Goal: Information Seeking & Learning: Learn about a topic

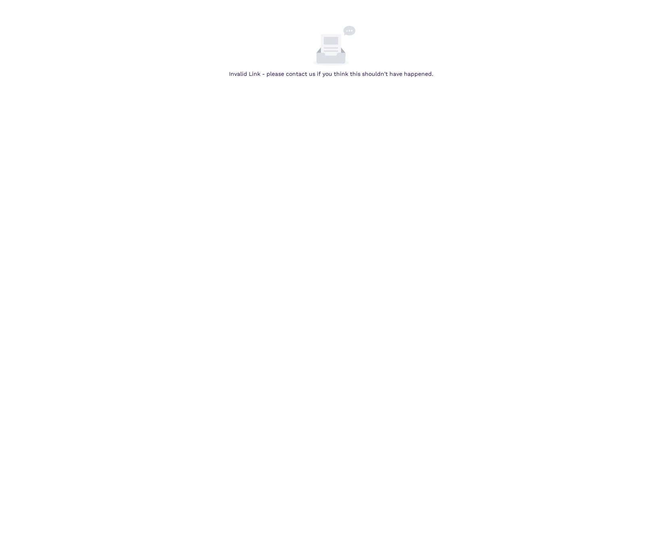
click at [524, 231] on body "Invalid Link - please contact us if you think this shouldn't have happened." at bounding box center [331, 293] width 662 height 534
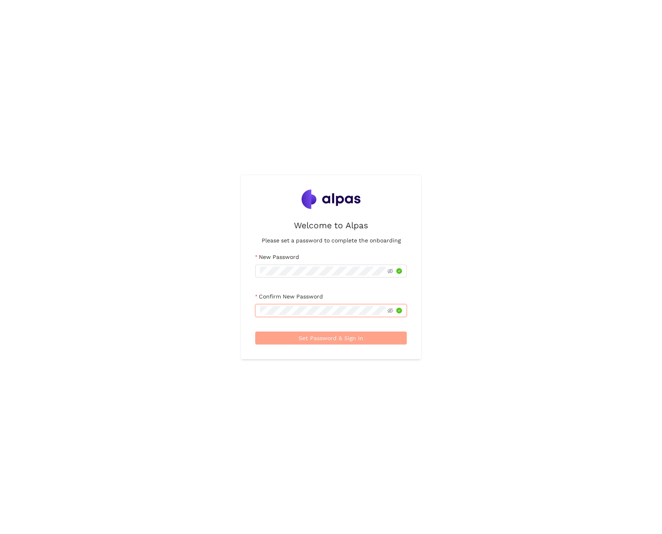
click at [324, 335] on span "Set Password & Sign In" at bounding box center [331, 337] width 65 height 9
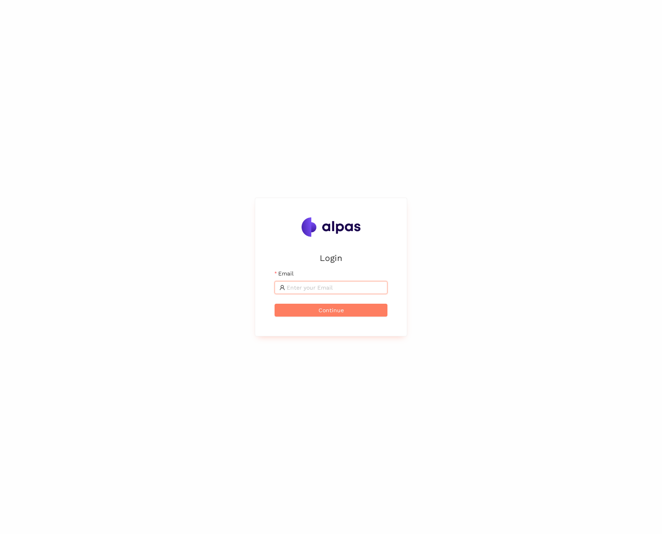
click at [327, 289] on input "Email" at bounding box center [335, 287] width 96 height 9
type input "[PERSON_NAME][EMAIL_ADDRESS][PERSON_NAME][DOMAIN_NAME]"
drag, startPoint x: 287, startPoint y: 287, endPoint x: 405, endPoint y: 291, distance: 117.4
click at [405, 291] on div "Login Email [PERSON_NAME][EMAIL_ADDRESS][PERSON_NAME][DOMAIN_NAME] Continue" at bounding box center [331, 267] width 152 height 139
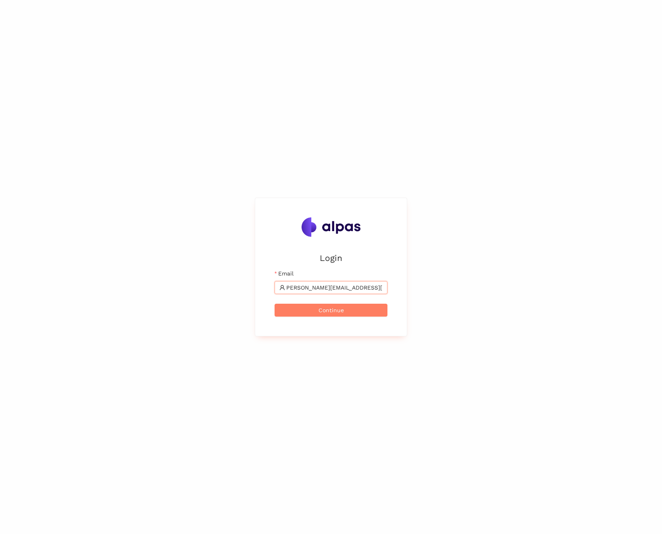
scroll to position [0, 0]
click at [347, 310] on button "Continue" at bounding box center [331, 310] width 113 height 13
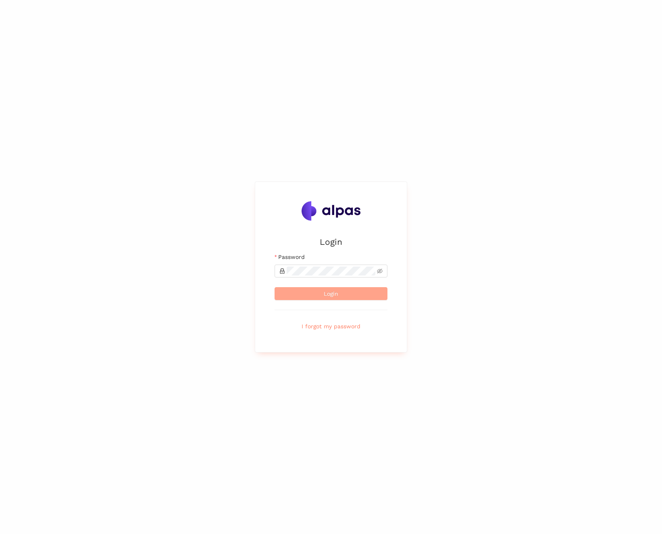
click at [340, 290] on button "Login" at bounding box center [331, 293] width 113 height 13
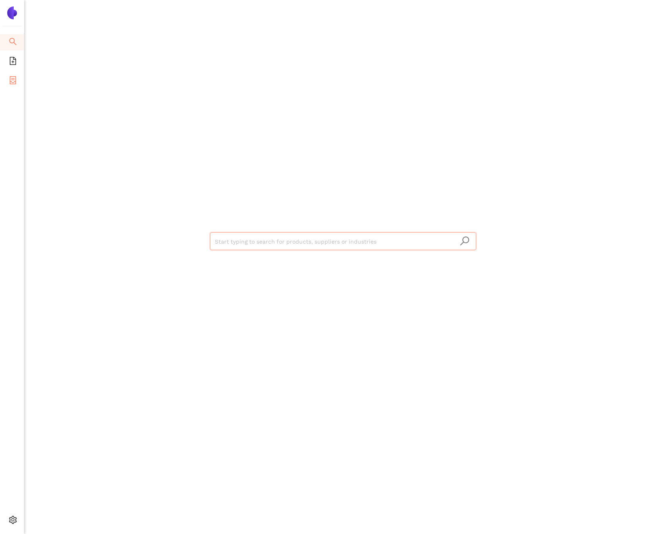
click at [15, 82] on icon "container" at bounding box center [13, 80] width 6 height 8
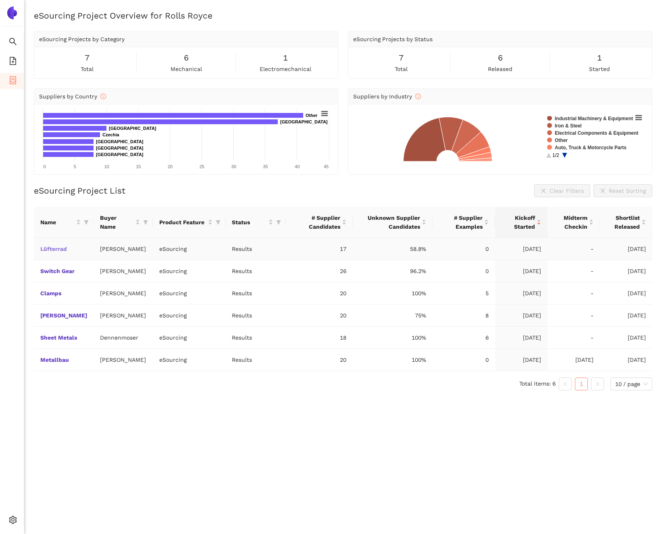
click at [0, 0] on link "Lüfterrad" at bounding box center [0, 0] width 0 height 0
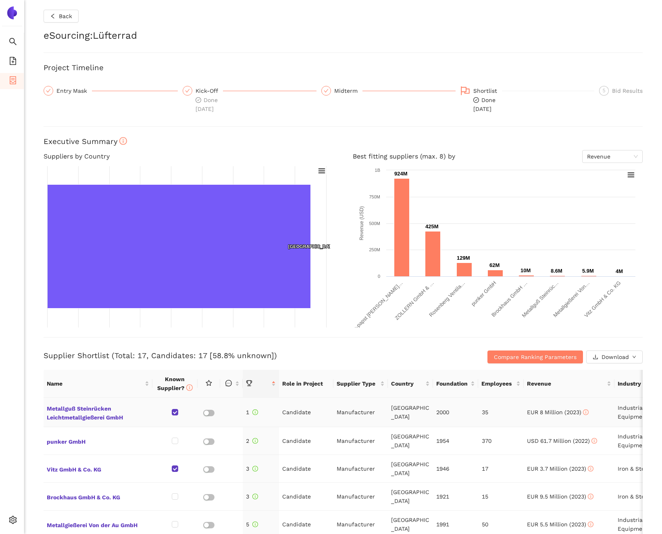
scroll to position [40, 0]
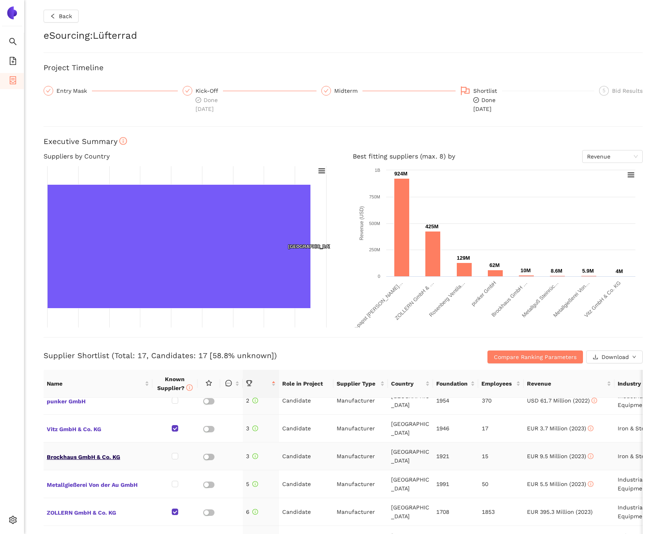
click at [80, 451] on span "Brockhaus GmbH & Co. KG" at bounding box center [98, 456] width 102 height 10
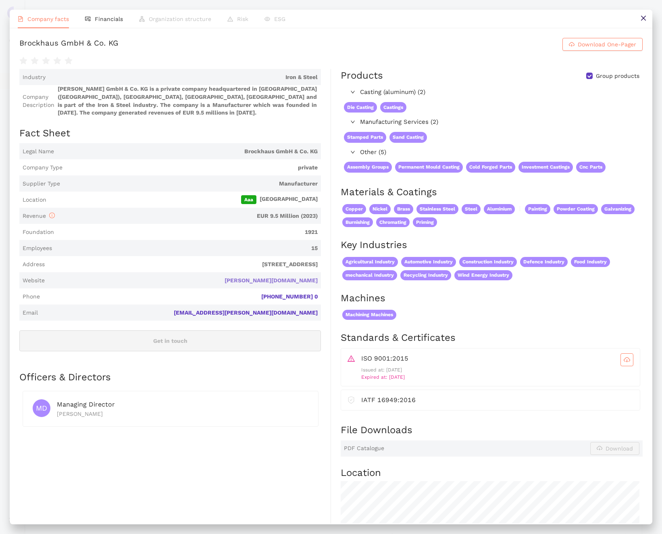
click at [0, 0] on link "[PERSON_NAME][DOMAIN_NAME]" at bounding box center [0, 0] width 0 height 0
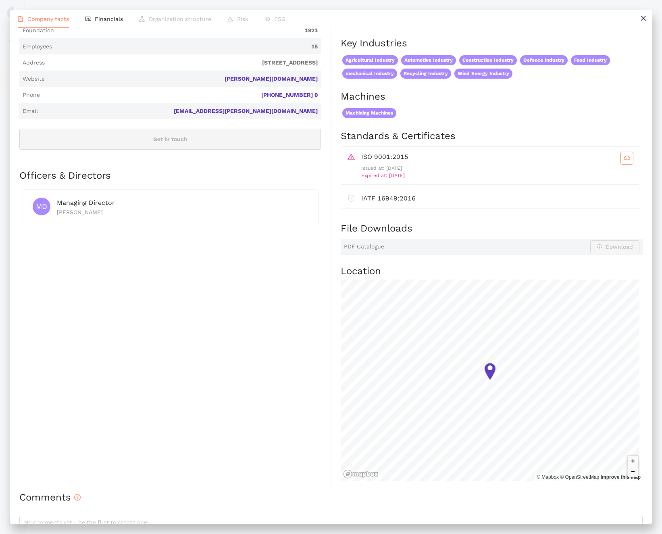
scroll to position [250, 0]
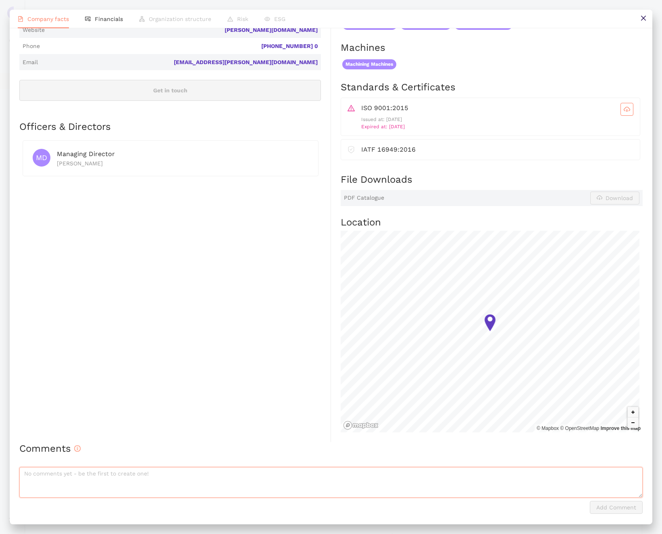
click at [77, 492] on textarea at bounding box center [330, 482] width 623 height 31
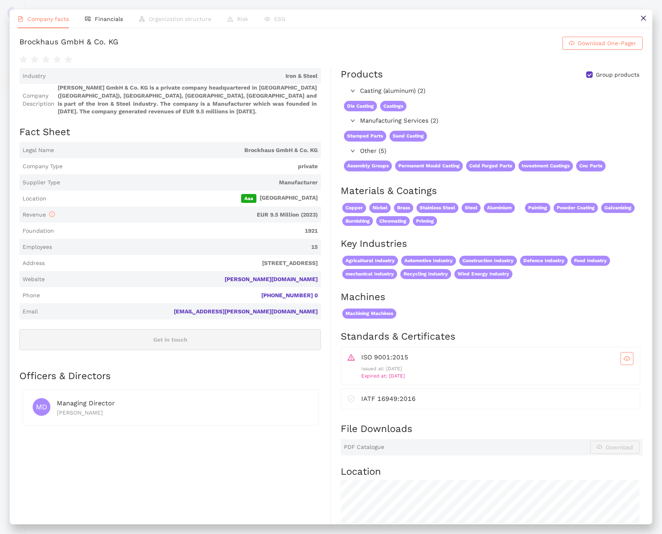
scroll to position [0, 0]
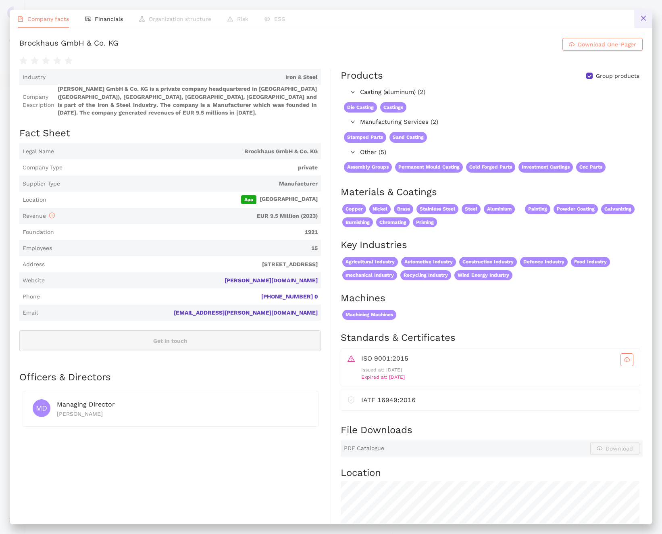
click at [641, 17] on icon "close" at bounding box center [643, 18] width 6 height 6
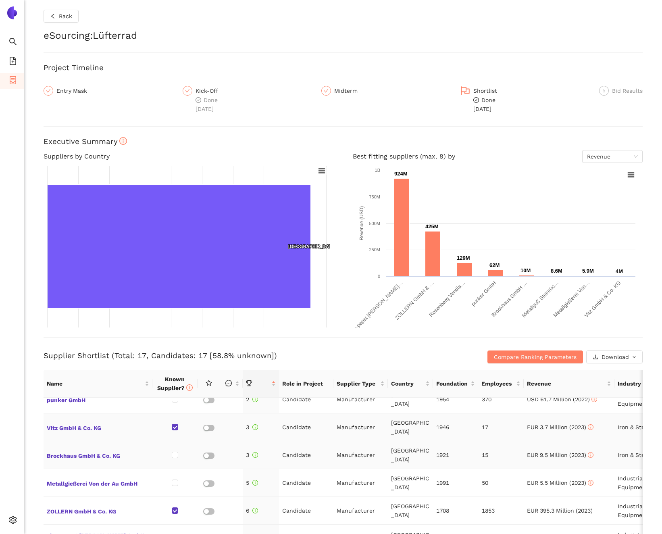
scroll to position [81, 0]
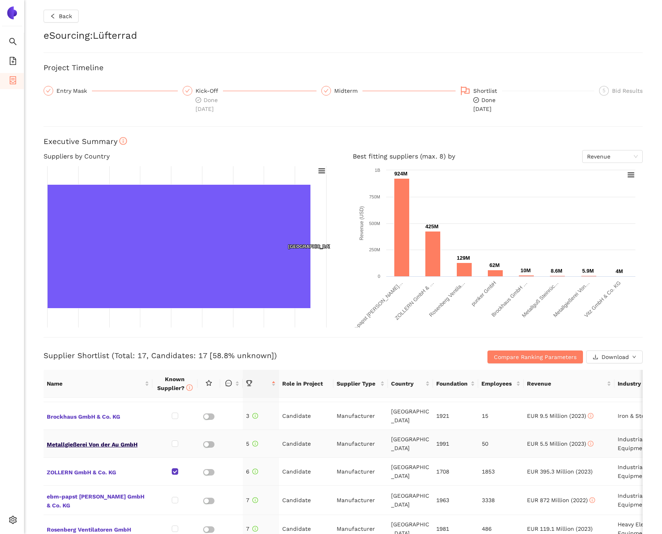
click at [94, 438] on span "Metallgießerei Von der Au GmbH" at bounding box center [98, 443] width 102 height 10
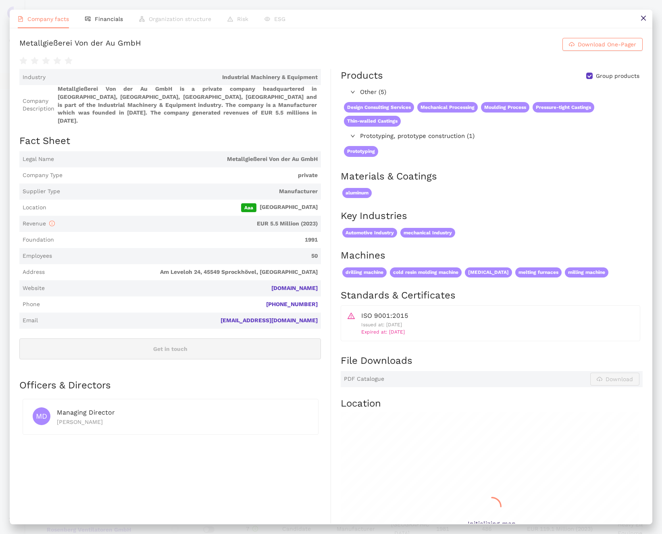
click at [298, 284] on span "[DOMAIN_NAME]" at bounding box center [183, 288] width 270 height 8
click at [0, 0] on link "[DOMAIN_NAME]" at bounding box center [0, 0] width 0 height 0
click at [643, 15] on icon "close" at bounding box center [643, 18] width 6 height 6
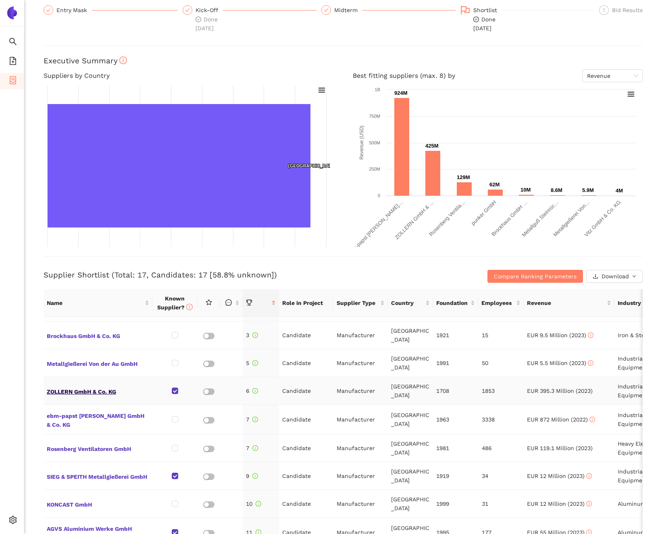
click at [92, 385] on span "ZOLLERN GmbH & Co. KG" at bounding box center [98, 390] width 102 height 10
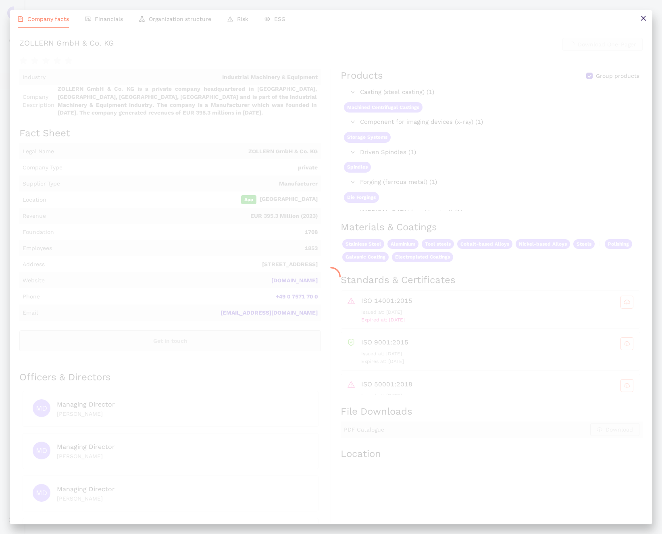
scroll to position [0, 0]
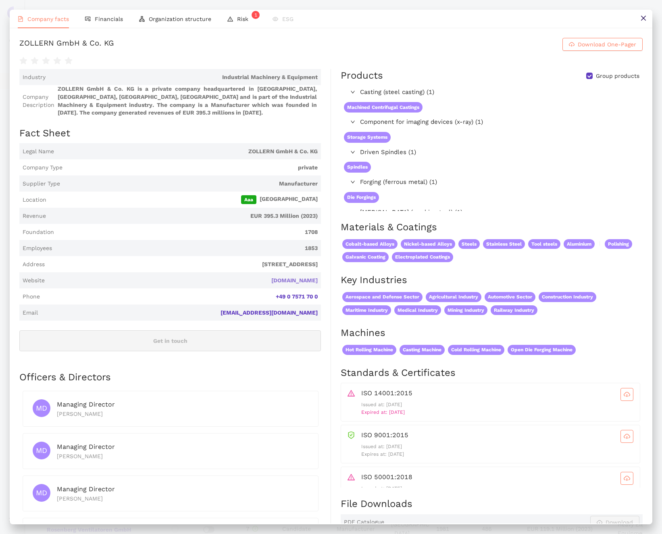
click at [0, 0] on link "[DOMAIN_NAME]" at bounding box center [0, 0] width 0 height 0
click at [641, 21] on icon "close" at bounding box center [643, 18] width 6 height 6
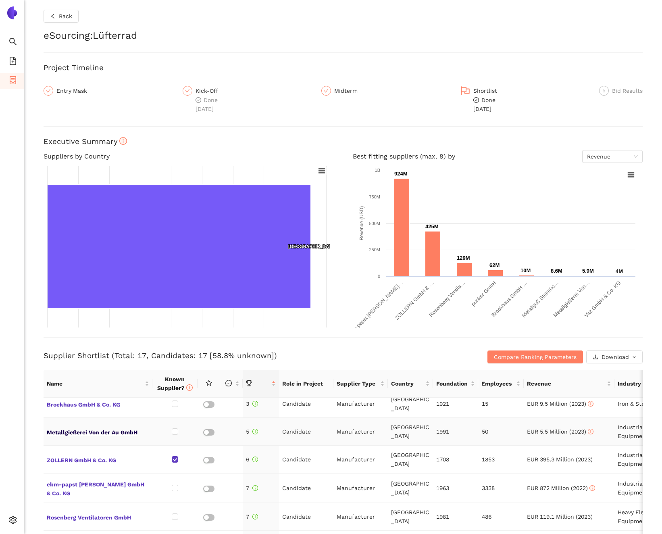
scroll to position [106, 0]
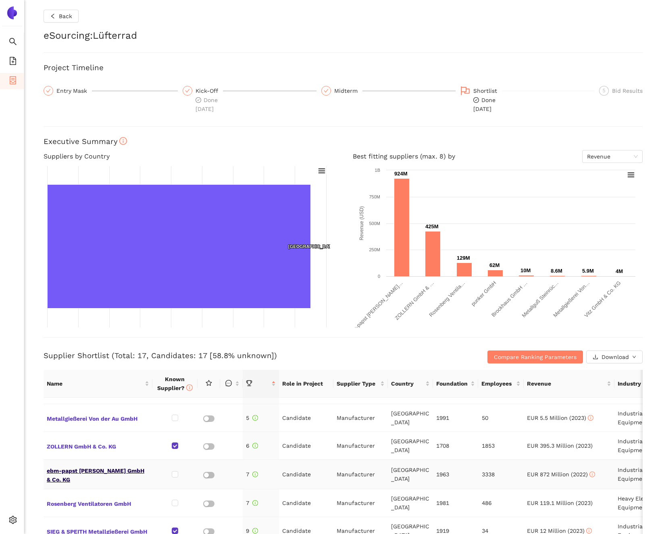
click at [107, 464] on span "ebm-papst [PERSON_NAME] GmbH & Co. KG" at bounding box center [98, 473] width 102 height 19
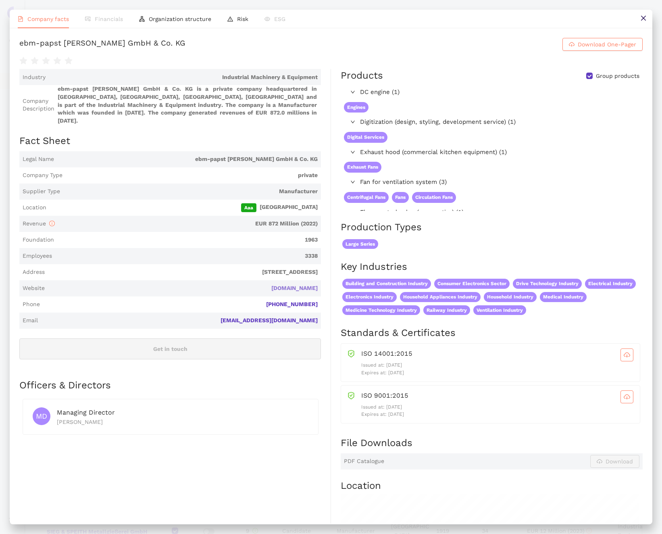
click at [0, 0] on link "[DOMAIN_NAME]" at bounding box center [0, 0] width 0 height 0
click at [642, 17] on icon "close" at bounding box center [643, 18] width 6 height 6
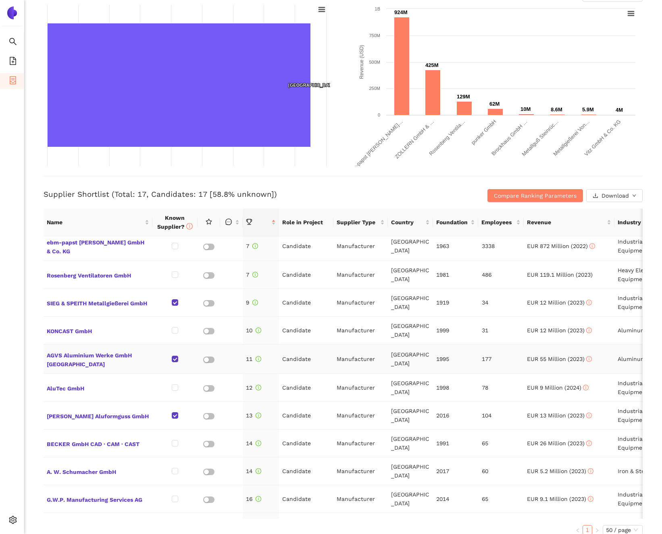
scroll to position [187, 0]
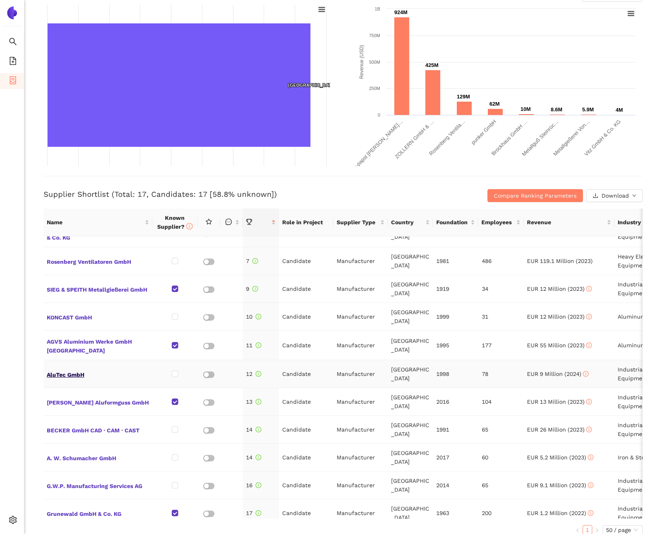
click at [60, 369] on span "AluTec GmbH" at bounding box center [98, 374] width 102 height 10
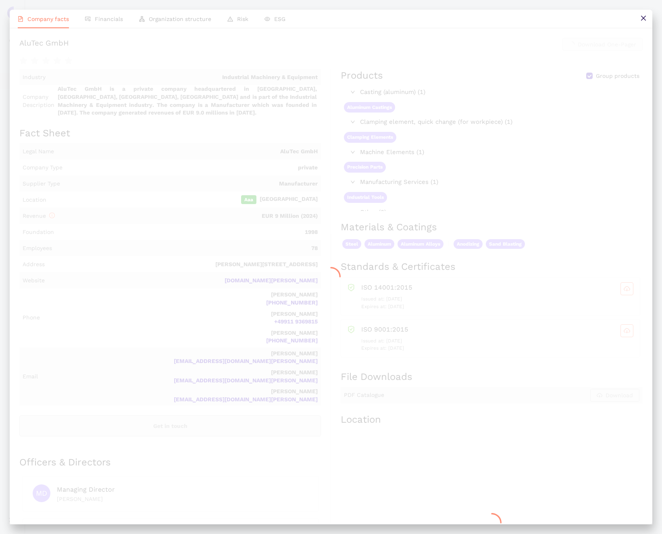
scroll to position [0, 0]
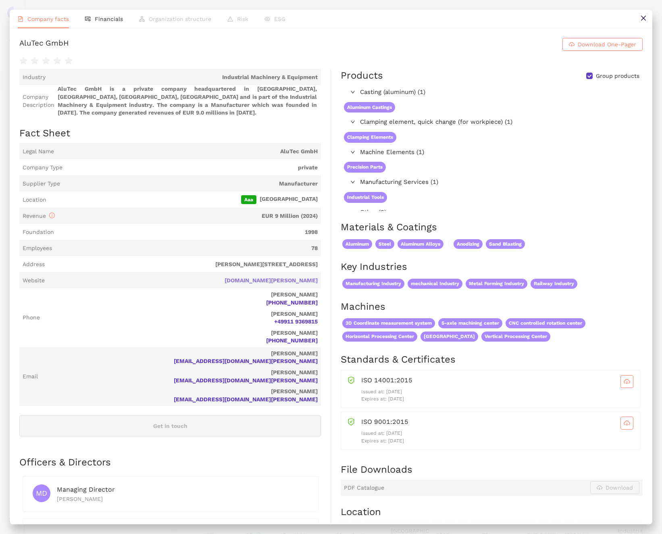
click at [0, 0] on link "[DOMAIN_NAME][PERSON_NAME]" at bounding box center [0, 0] width 0 height 0
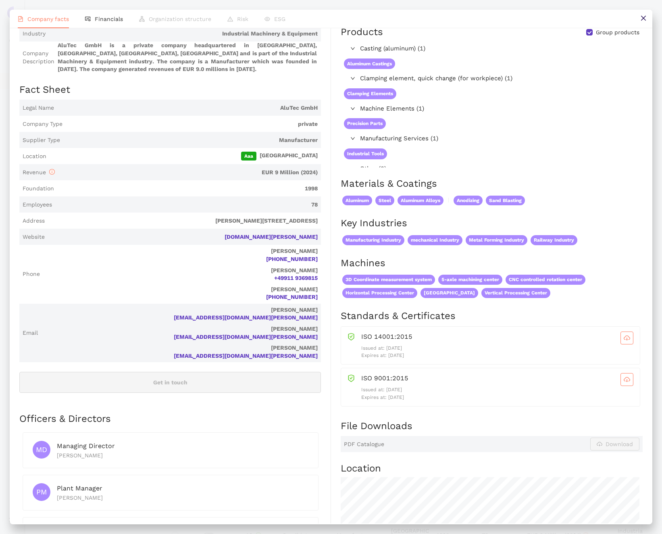
scroll to position [40, 0]
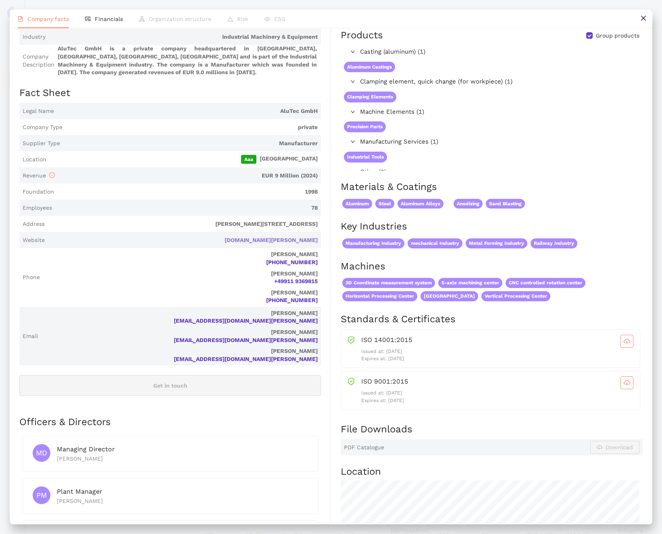
click at [0, 0] on link "[DOMAIN_NAME][PERSON_NAME]" at bounding box center [0, 0] width 0 height 0
click at [640, 20] on icon "close" at bounding box center [643, 18] width 6 height 6
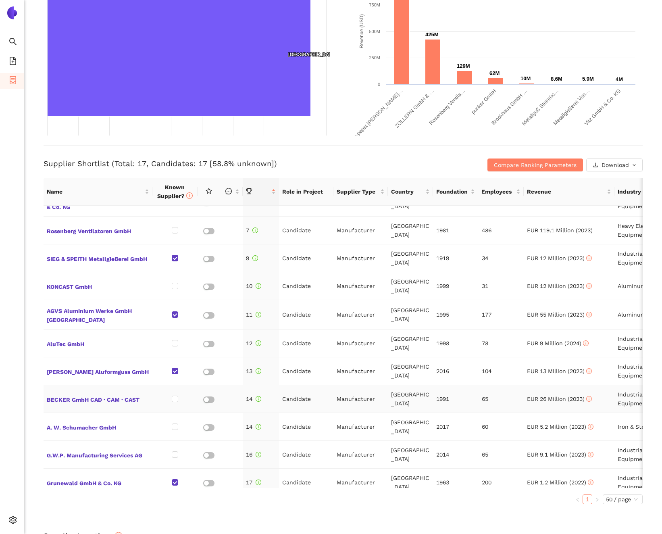
scroll to position [202, 0]
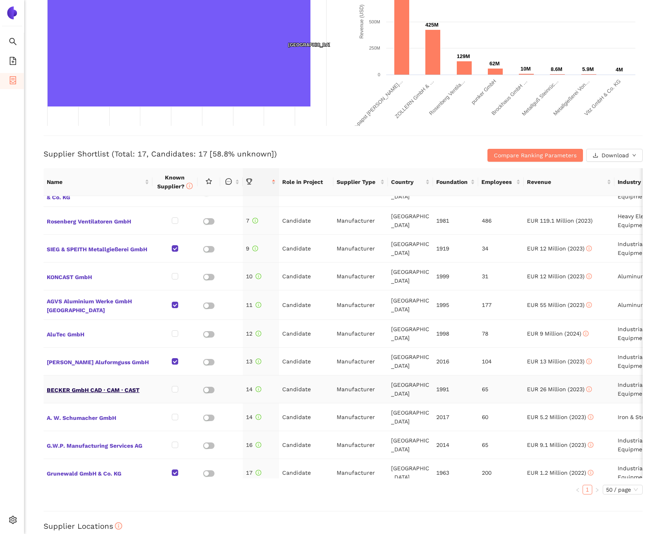
click at [110, 384] on span "BECKER GmbH CAD · CAM · CAST" at bounding box center [98, 389] width 102 height 10
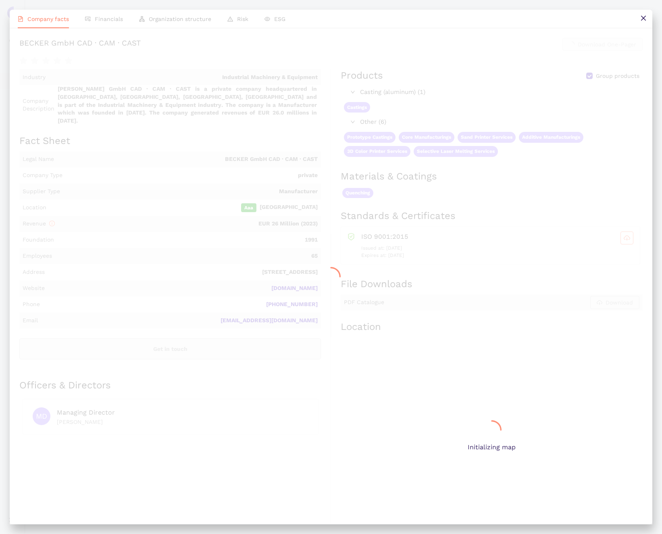
scroll to position [0, 0]
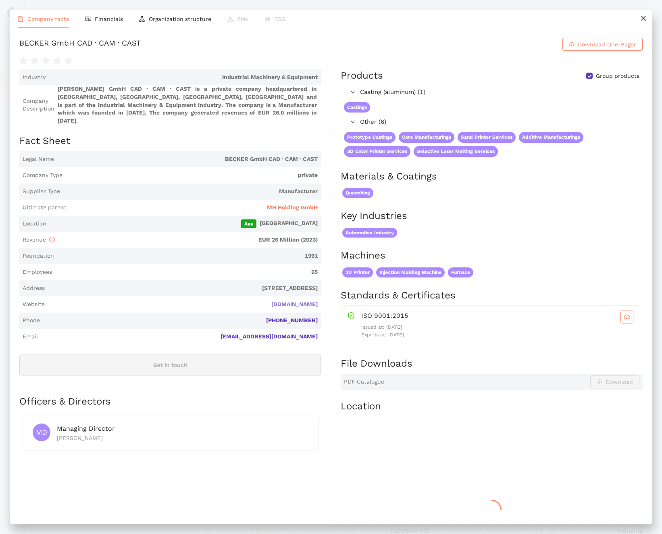
click at [0, 0] on link "[DOMAIN_NAME]" at bounding box center [0, 0] width 0 height 0
click at [643, 17] on icon "close" at bounding box center [643, 18] width 6 height 6
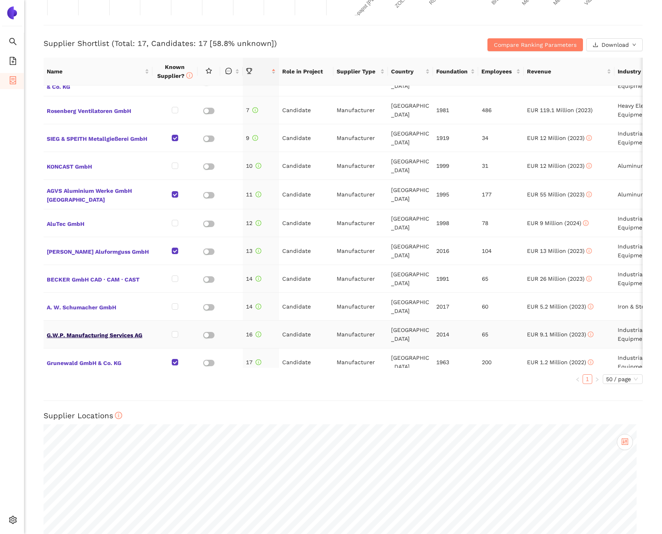
scroll to position [323, 0]
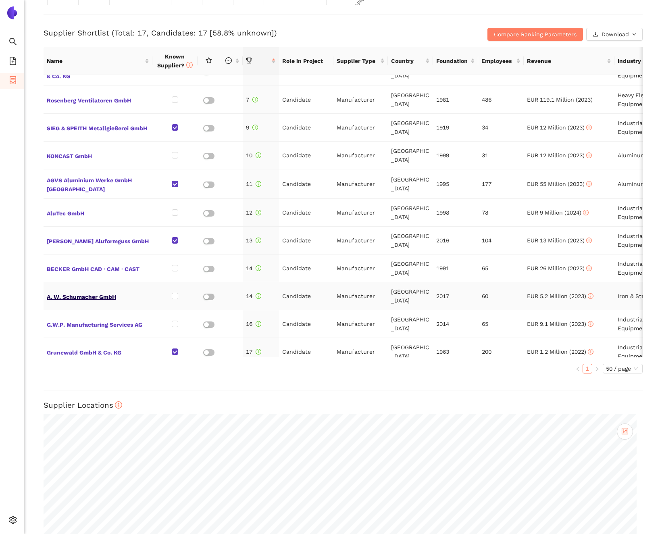
click at [96, 291] on span "A. W. Schumacher GmbH" at bounding box center [98, 296] width 102 height 10
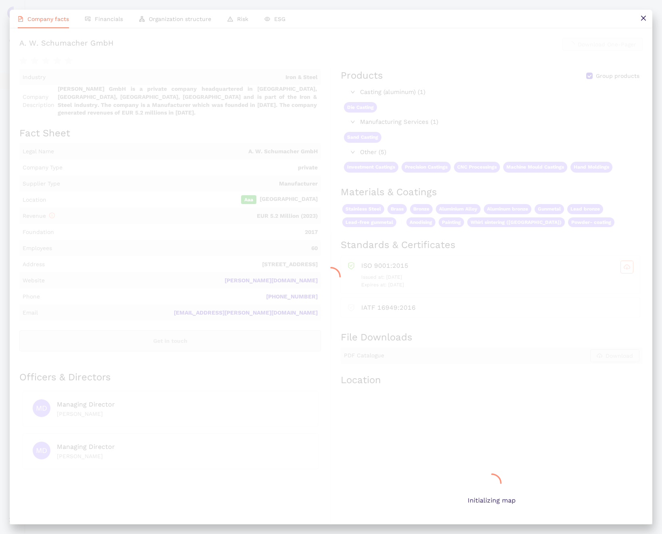
scroll to position [0, 0]
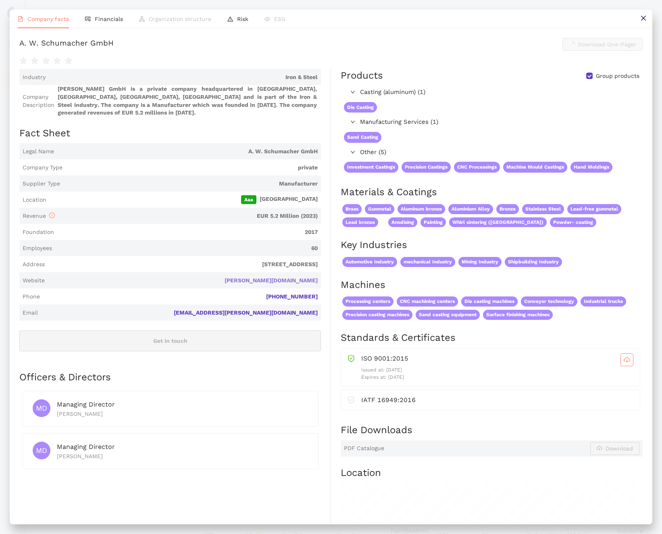
click at [0, 0] on link "[PERSON_NAME][DOMAIN_NAME]" at bounding box center [0, 0] width 0 height 0
click at [642, 16] on icon "close" at bounding box center [643, 18] width 6 height 6
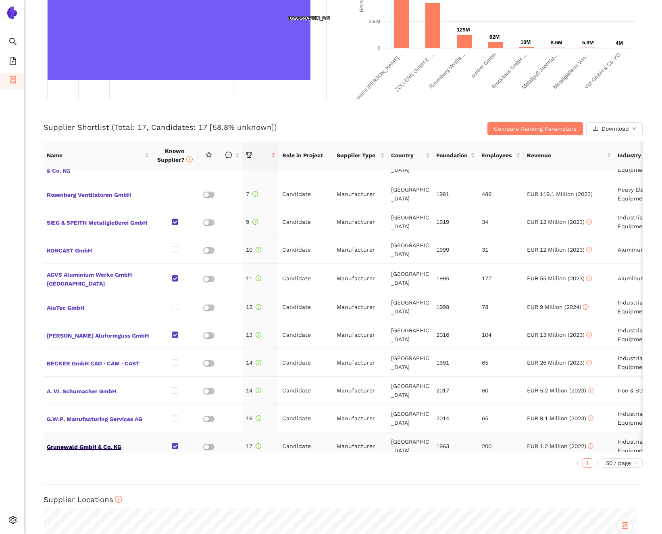
scroll to position [242, 0]
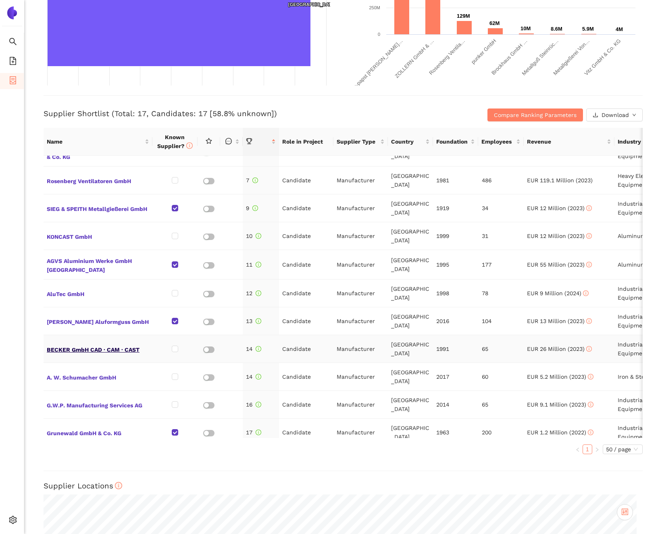
click at [102, 344] on span "BECKER GmbH CAD · CAM · CAST" at bounding box center [98, 349] width 102 height 10
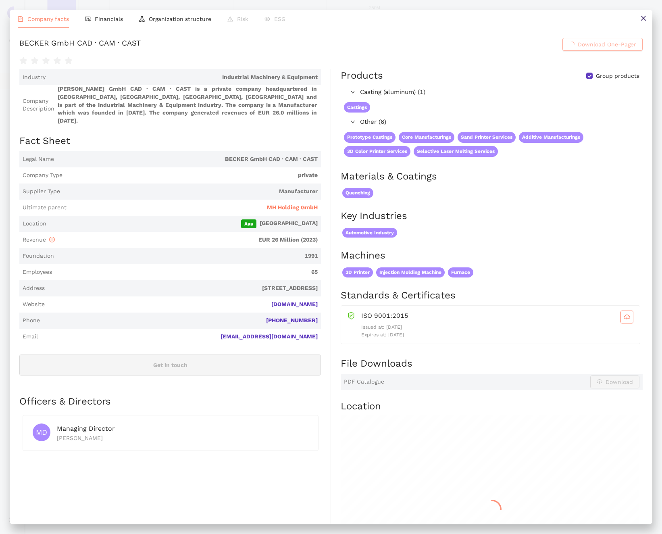
scroll to position [0, 0]
click at [647, 16] on button at bounding box center [643, 19] width 18 height 18
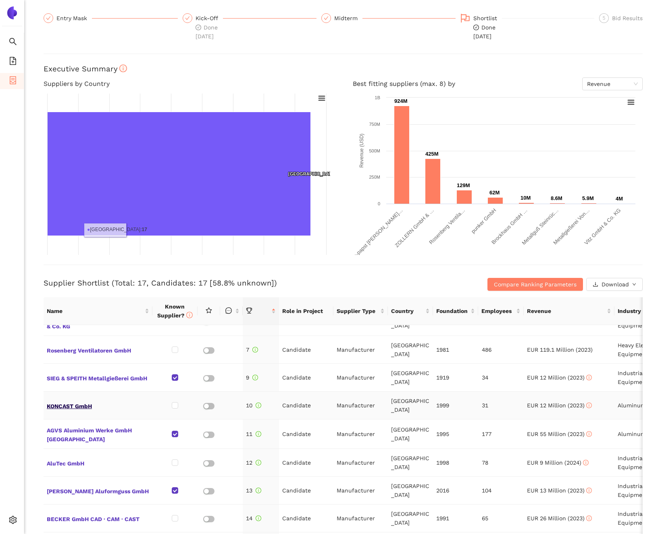
scroll to position [81, 0]
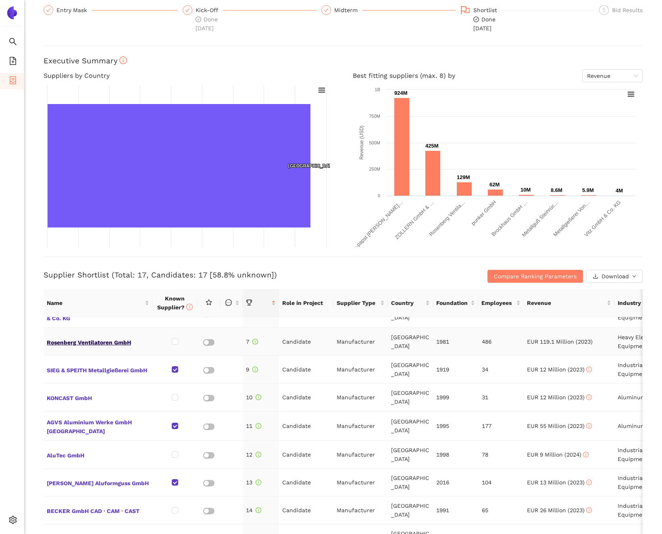
click at [106, 336] on span "Rosenberg Ventilatoren GmbH" at bounding box center [98, 341] width 102 height 10
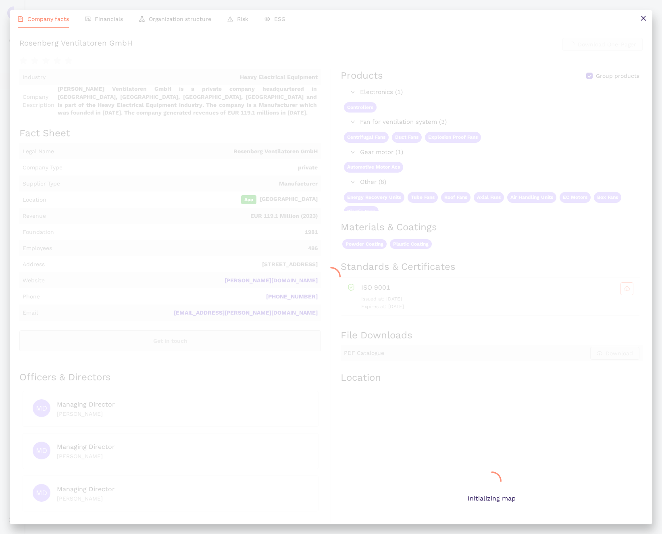
scroll to position [0, 0]
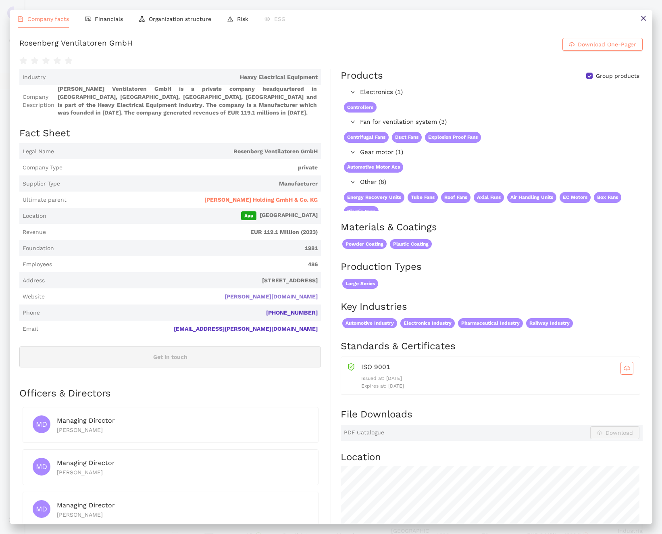
click at [0, 0] on link "[PERSON_NAME][DOMAIN_NAME]" at bounding box center [0, 0] width 0 height 0
click at [642, 20] on icon "close" at bounding box center [643, 18] width 6 height 6
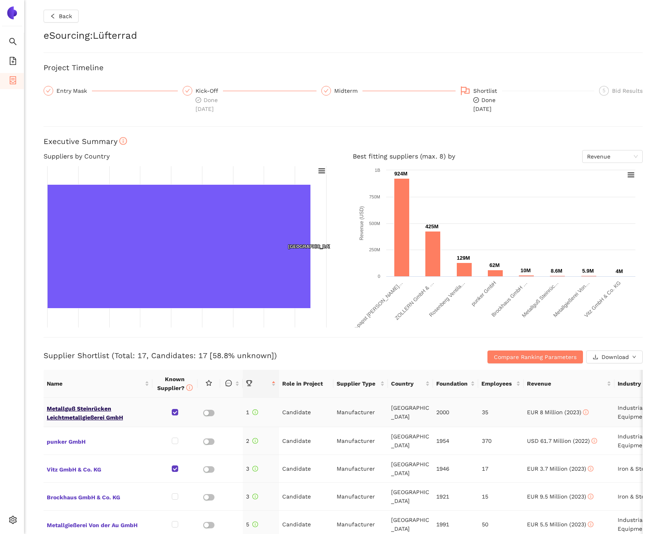
click at [92, 418] on span "Metallguß Steinrücken Leichtmetallgießerei GmbH" at bounding box center [98, 411] width 102 height 19
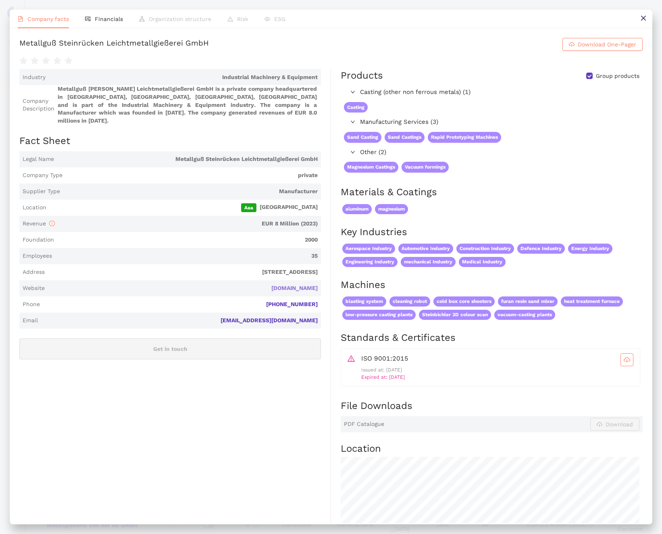
click at [0, 0] on link "[DOMAIN_NAME]" at bounding box center [0, 0] width 0 height 0
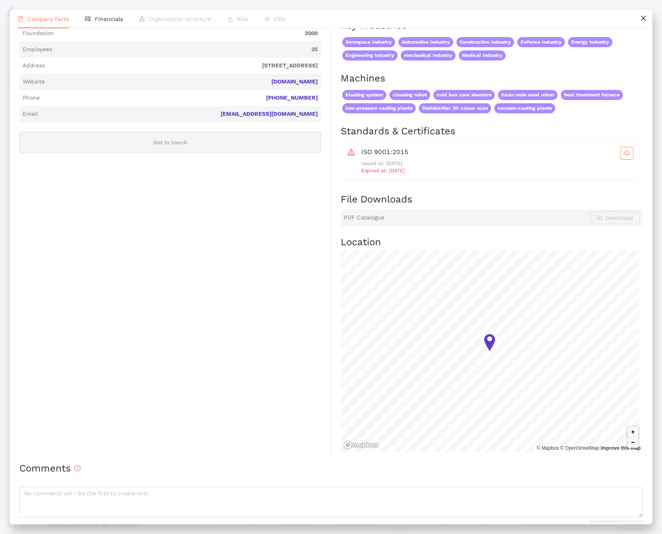
scroll to position [226, 0]
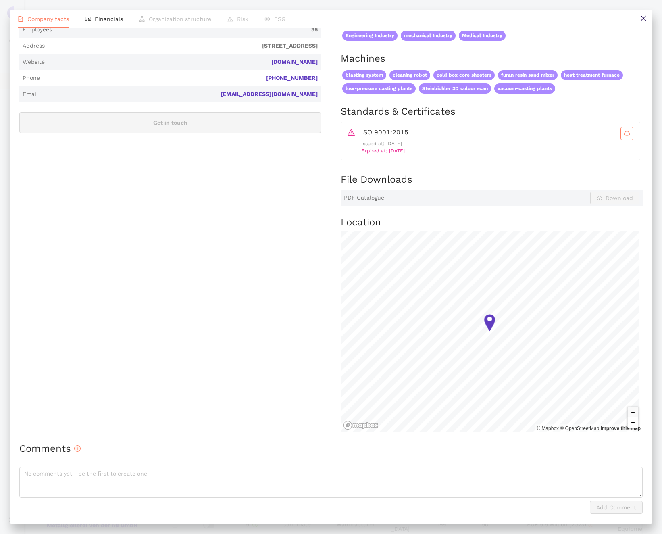
click at [628, 420] on button "Zoom out" at bounding box center [633, 422] width 10 height 10
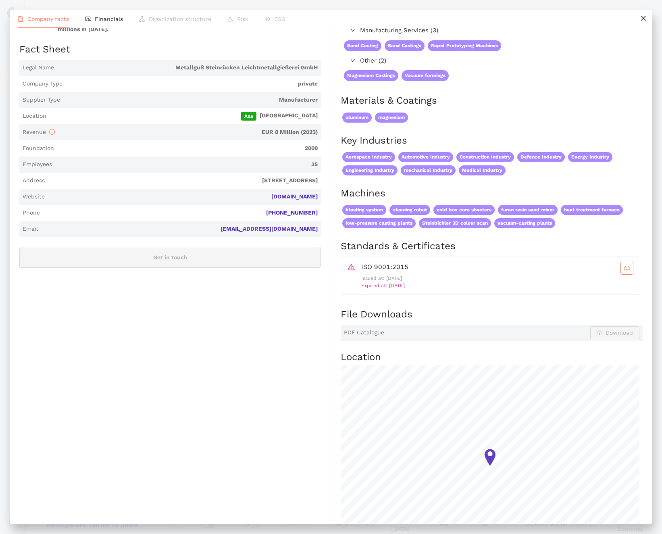
scroll to position [0, 0]
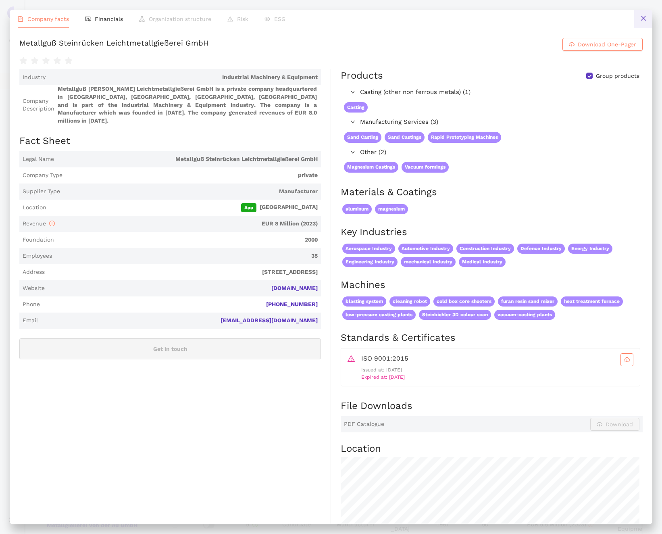
click at [650, 15] on button at bounding box center [643, 19] width 18 height 18
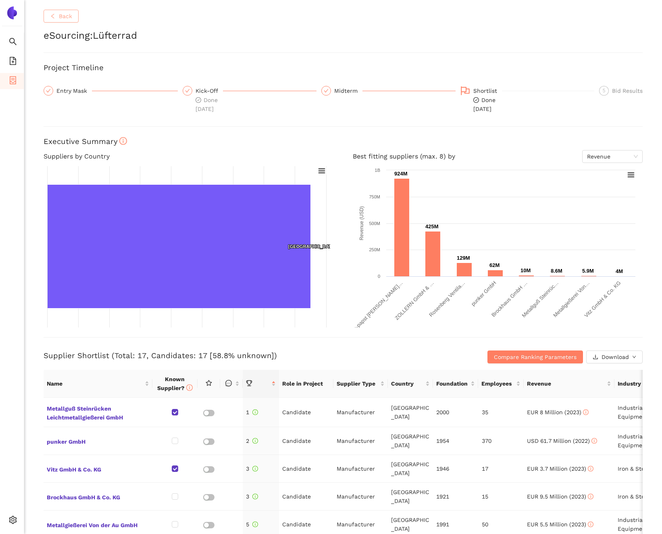
click at [65, 20] on span "Back" at bounding box center [65, 16] width 13 height 9
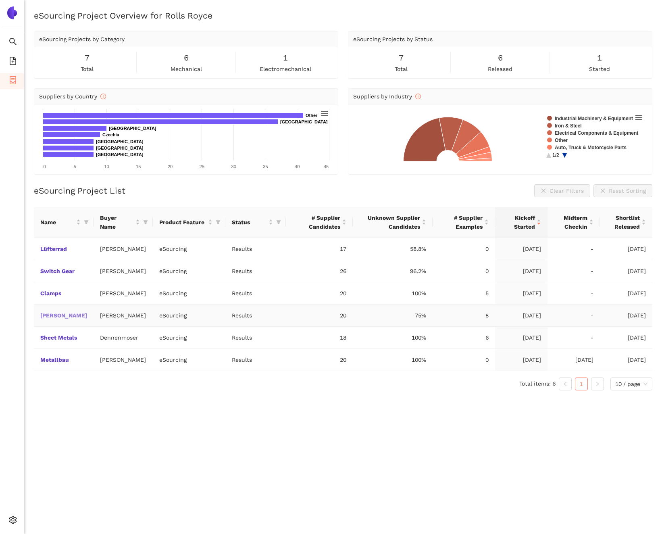
click at [0, 0] on link "[PERSON_NAME]" at bounding box center [0, 0] width 0 height 0
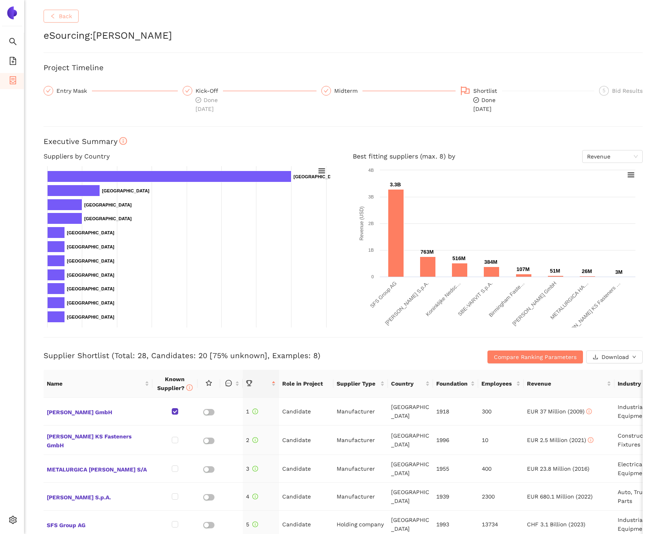
click at [60, 11] on button "Back" at bounding box center [61, 16] width 35 height 13
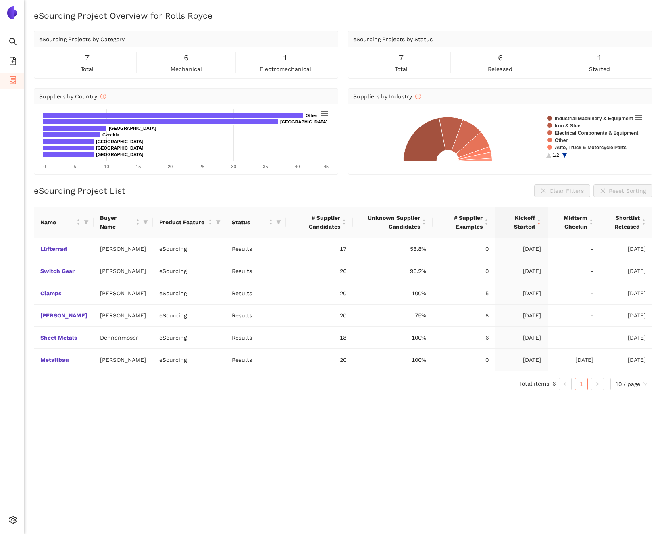
click at [8, 11] on img at bounding box center [12, 12] width 13 height 13
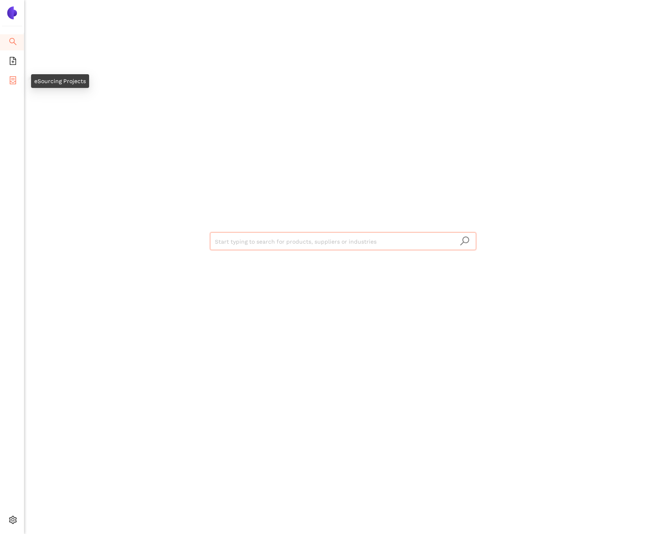
click at [15, 80] on icon "container" at bounding box center [13, 80] width 8 height 8
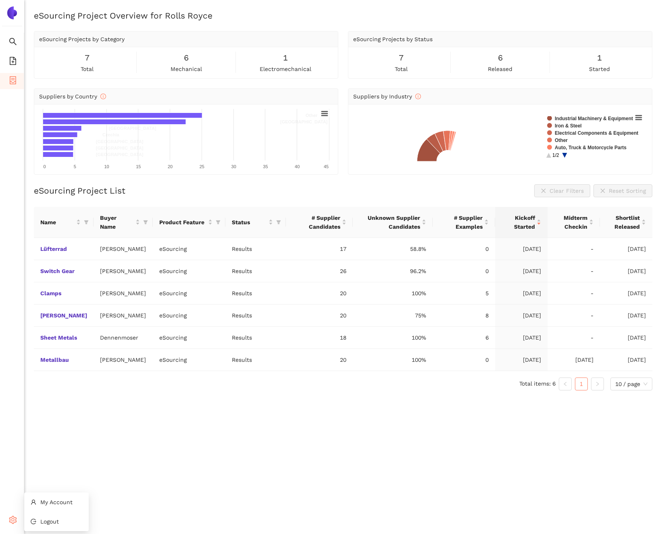
click at [14, 527] on span "setting" at bounding box center [13, 521] width 8 height 16
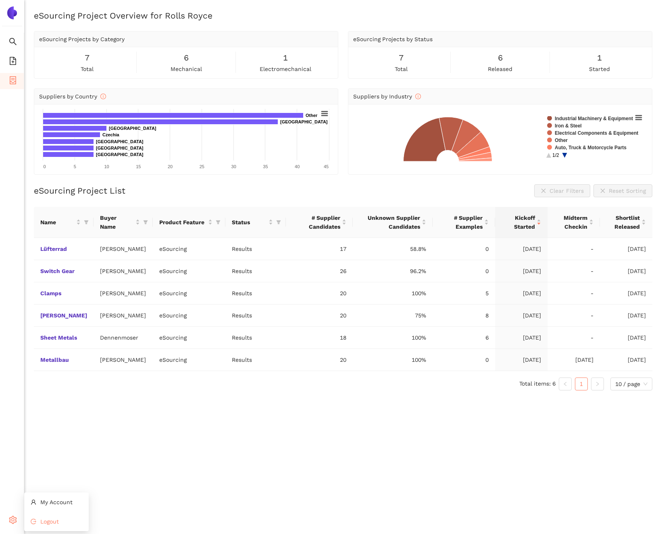
click at [40, 518] on li "Logout" at bounding box center [56, 521] width 65 height 16
